Goal: Task Accomplishment & Management: Manage account settings

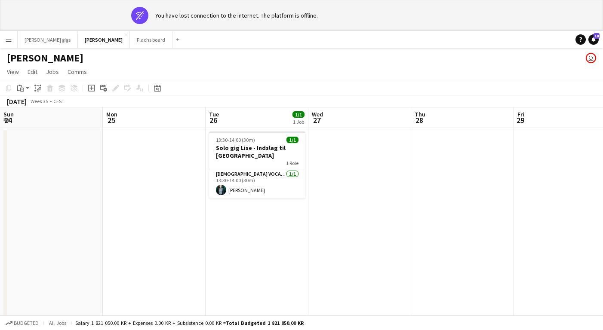
scroll to position [0, 264]
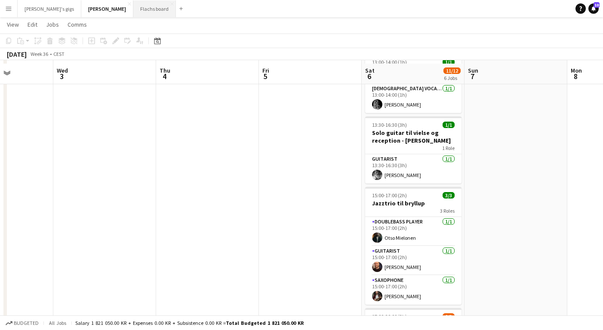
scroll to position [49, 0]
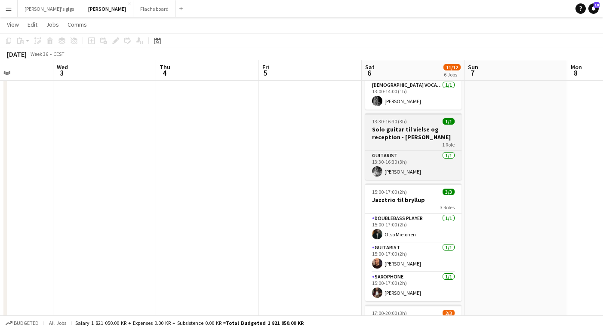
click at [393, 124] on span "13:30-16:30 (3h)" at bounding box center [389, 121] width 35 height 6
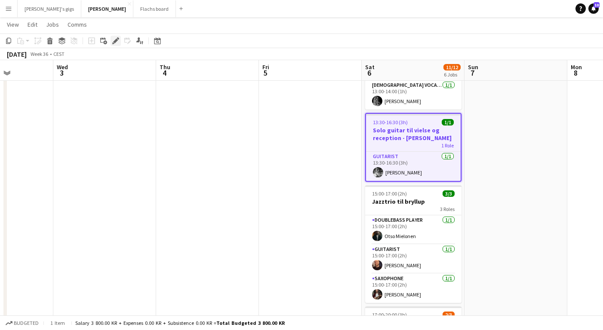
click at [113, 40] on icon "Edit" at bounding box center [115, 40] width 7 height 7
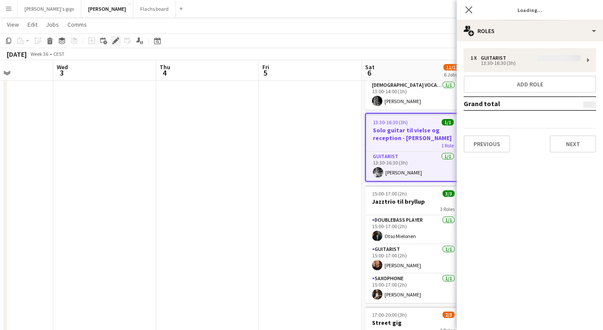
type input "**********"
click at [568, 143] on button "Next" at bounding box center [573, 143] width 46 height 17
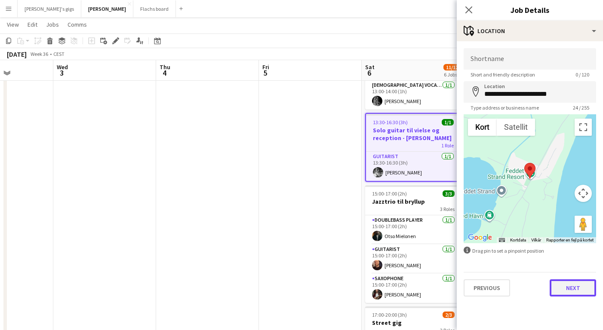
click at [578, 293] on button "Next" at bounding box center [573, 288] width 46 height 17
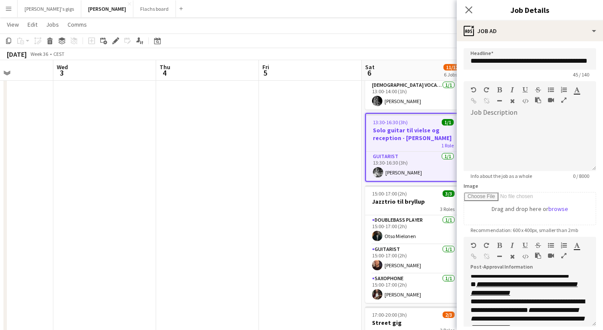
scroll to position [100, 0]
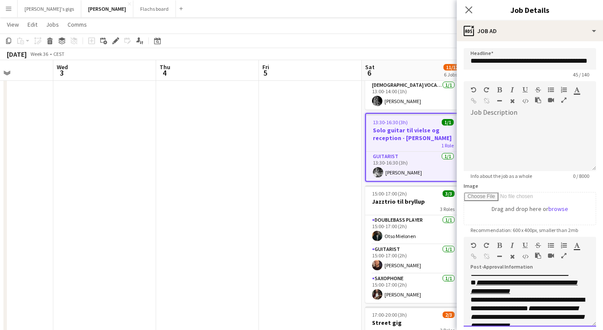
click at [522, 296] on p "**********" at bounding box center [529, 287] width 119 height 17
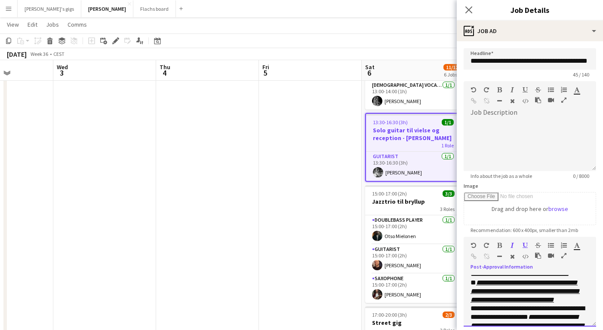
click at [470, 303] on icon "**********" at bounding box center [524, 292] width 109 height 24
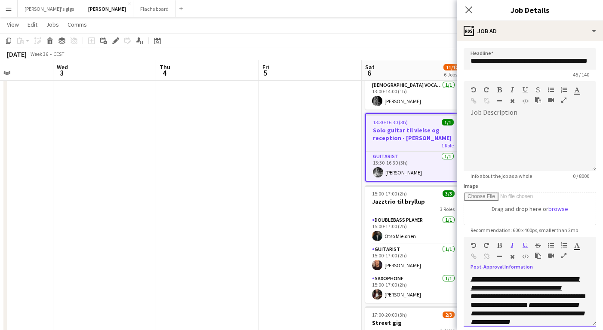
scroll to position [110, 0]
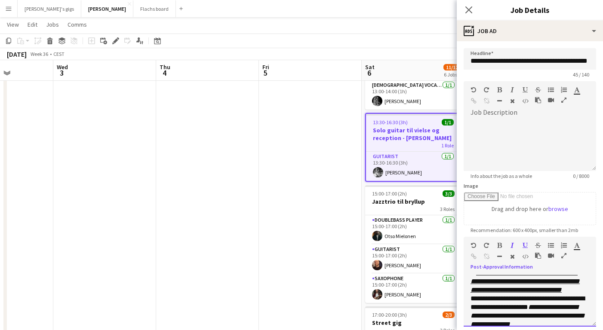
click at [581, 295] on p "**********" at bounding box center [529, 282] width 119 height 26
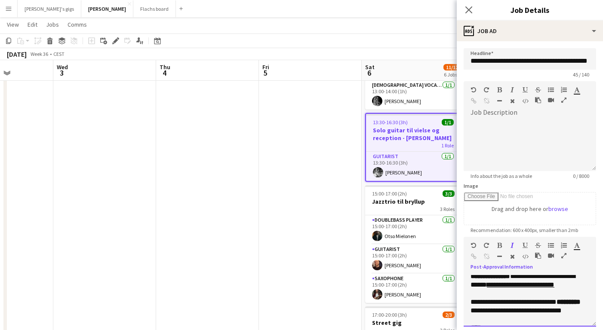
scroll to position [277, 0]
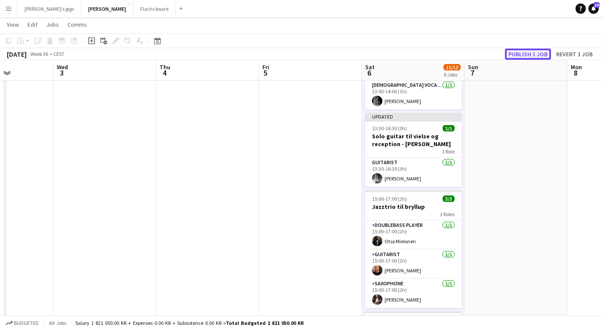
click at [528, 51] on button "Publish 1 job" at bounding box center [528, 54] width 46 height 11
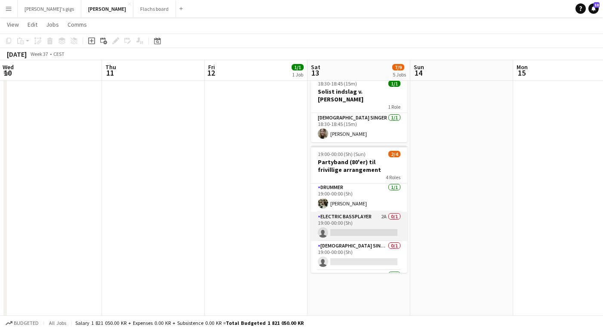
scroll to position [0, 0]
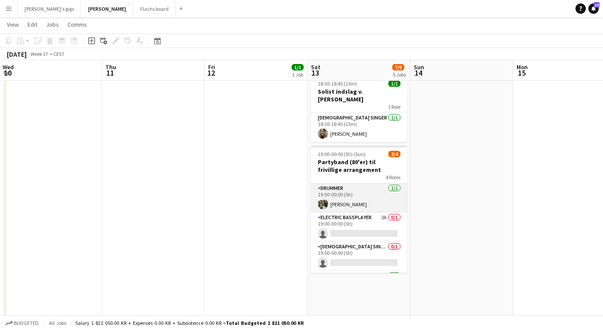
click at [344, 184] on app-card-role "Drummer 1/1 19:00-00:00 (5h) Jeppe Bredahl" at bounding box center [359, 198] width 96 height 29
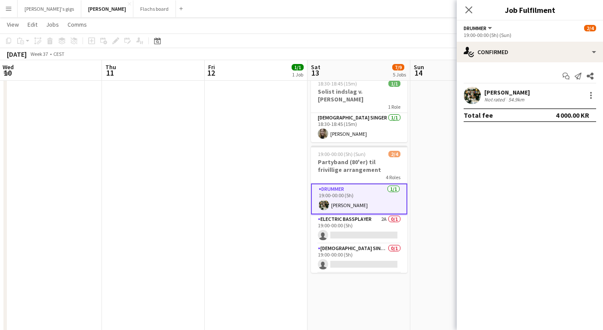
click at [344, 194] on app-card-role "Drummer 1/1 19:00-00:00 (5h) Jeppe Bredahl" at bounding box center [359, 199] width 96 height 31
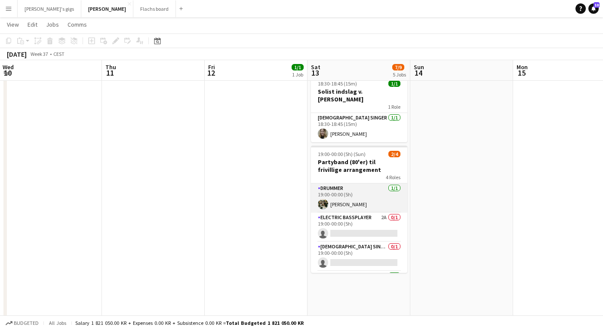
click at [356, 196] on app-card-role "Drummer 1/1 19:00-00:00 (5h) Jeppe Bredahl" at bounding box center [359, 198] width 96 height 29
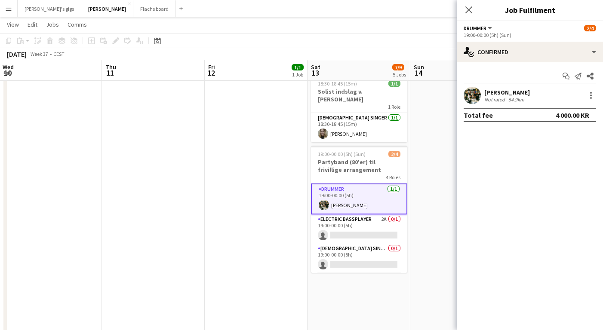
click at [511, 91] on div "Jeppe Bredahl" at bounding box center [507, 93] width 46 height 8
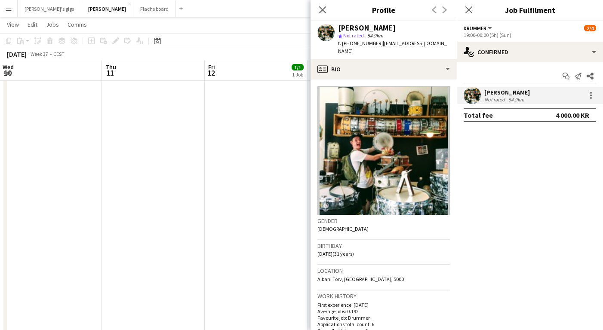
drag, startPoint x: 342, startPoint y: 43, endPoint x: 369, endPoint y: 43, distance: 27.1
click at [369, 43] on span "t. +4529847203" at bounding box center [360, 43] width 45 height 6
copy span "+4529847203"
click at [322, 9] on icon at bounding box center [322, 10] width 8 height 8
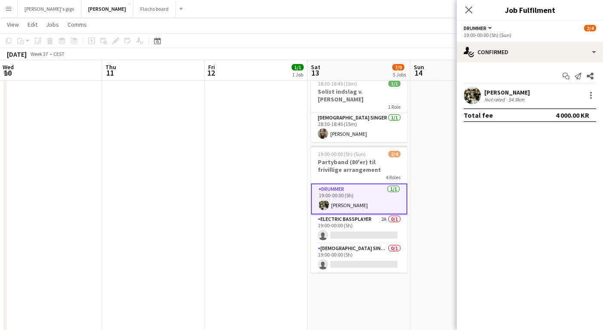
click at [268, 178] on app-date-cell "18:15-20:00 (1h45m) 1/1 Sologig Jesper 1 Role Male Vocal + Guitar 1/1 18:15-20:…" at bounding box center [256, 311] width 103 height 951
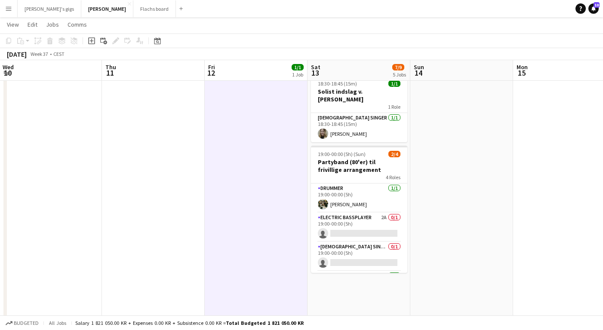
scroll to position [0, 310]
click at [7, 7] on app-icon "Menu" at bounding box center [8, 8] width 7 height 7
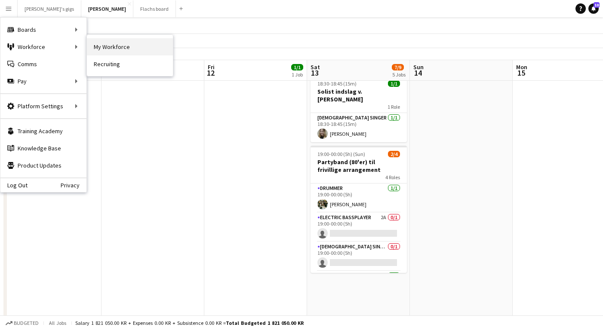
click at [121, 49] on link "My Workforce" at bounding box center [130, 46] width 86 height 17
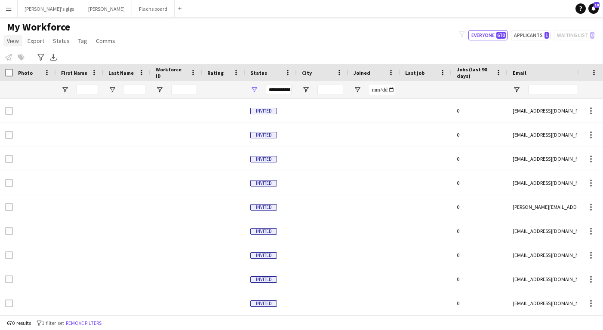
click at [15, 37] on span "View" at bounding box center [13, 41] width 12 height 8
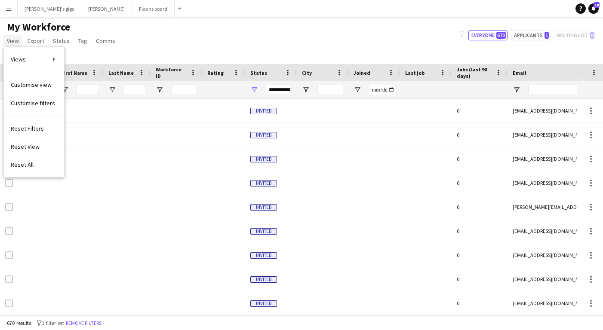
click at [9, 42] on span "View" at bounding box center [13, 41] width 12 height 8
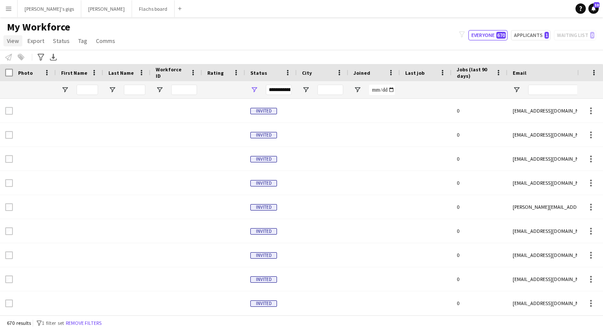
click at [9, 42] on span "View" at bounding box center [13, 41] width 12 height 8
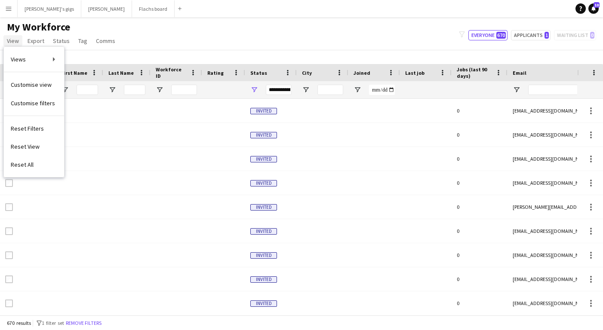
click at [9, 42] on span "View" at bounding box center [13, 41] width 12 height 8
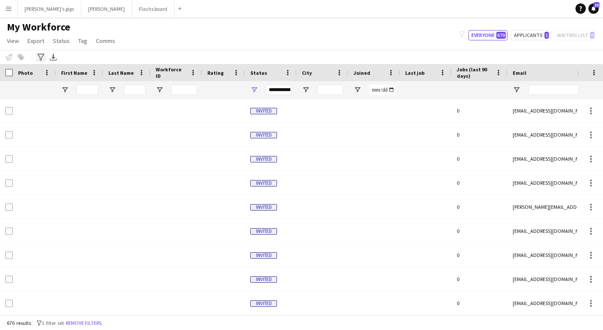
click at [37, 55] on div "Advanced filters" at bounding box center [41, 57] width 10 height 10
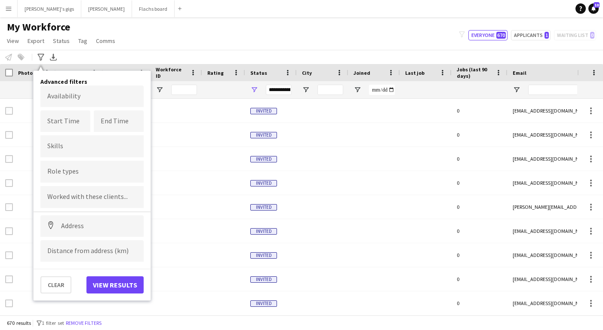
click at [96, 172] on input "Type to search role types..." at bounding box center [91, 172] width 89 height 8
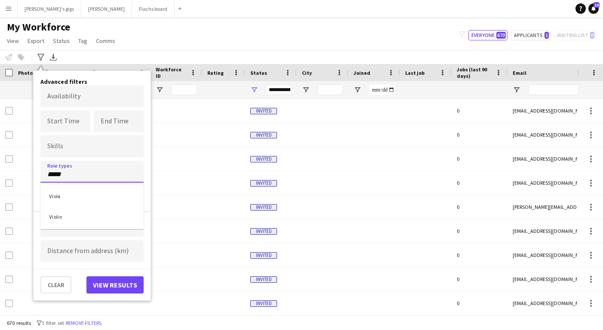
type input "*****"
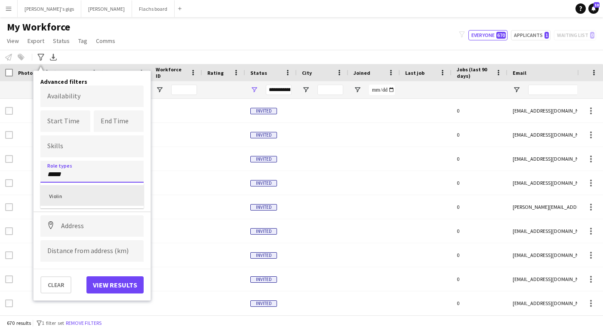
click at [73, 194] on div "Violin" at bounding box center [91, 195] width 103 height 21
click at [72, 227] on input at bounding box center [91, 226] width 103 height 22
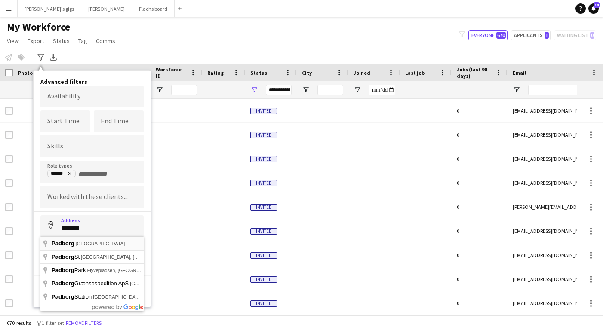
type input "**********"
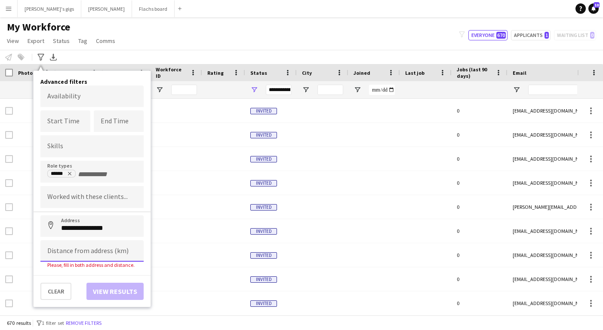
click at [72, 248] on input at bounding box center [91, 251] width 103 height 22
type input "******"
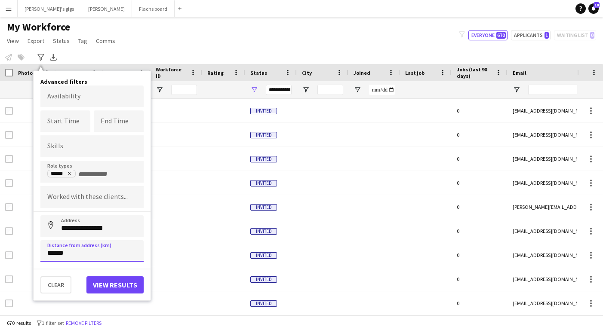
click button "Address" at bounding box center [50, 225] width 21 height 21
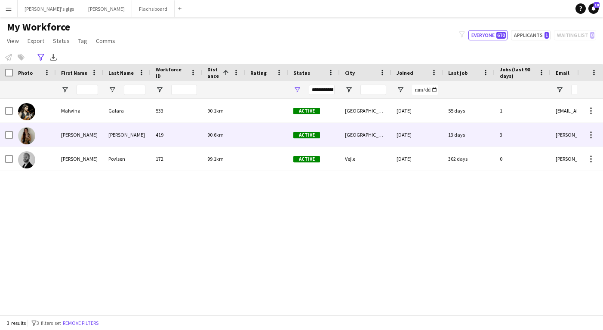
click at [98, 135] on div "Sonia" at bounding box center [79, 135] width 47 height 24
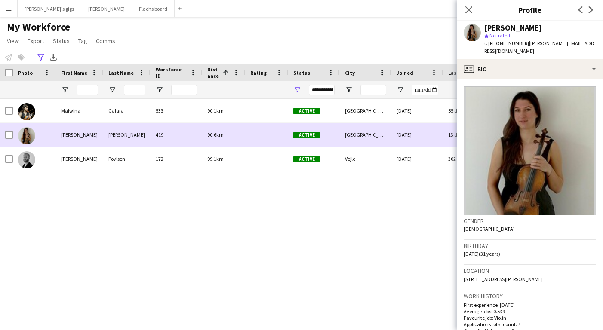
click at [98, 135] on div "Sonia" at bounding box center [79, 135] width 47 height 24
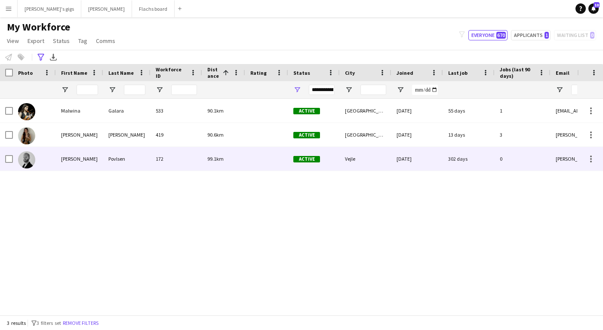
click at [72, 160] on div "Jakob Rosendahl" at bounding box center [79, 159] width 47 height 24
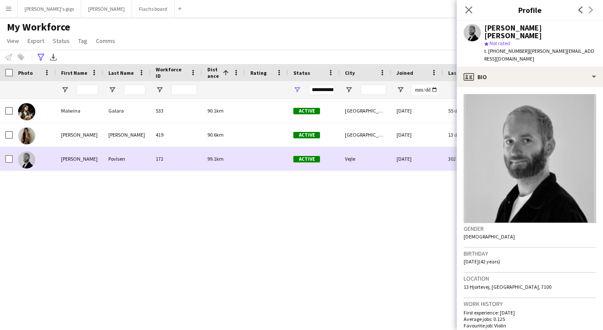
click at [72, 160] on div "Jakob Rosendahl" at bounding box center [79, 159] width 47 height 24
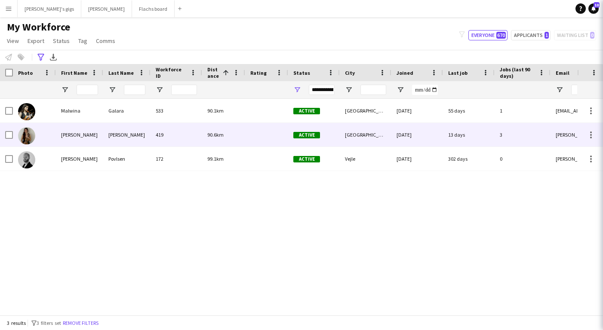
click at [74, 127] on div "Sonia" at bounding box center [79, 135] width 47 height 24
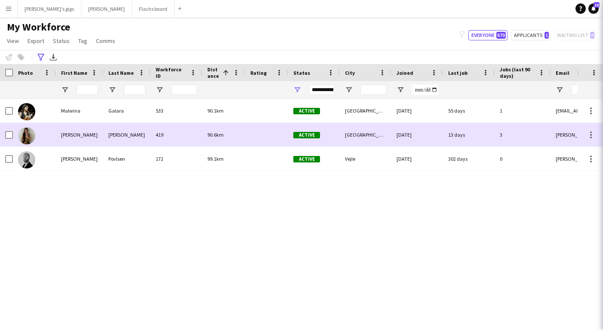
click at [74, 129] on div "Sonia" at bounding box center [79, 135] width 47 height 24
